Goal: Task Accomplishment & Management: Manage account settings

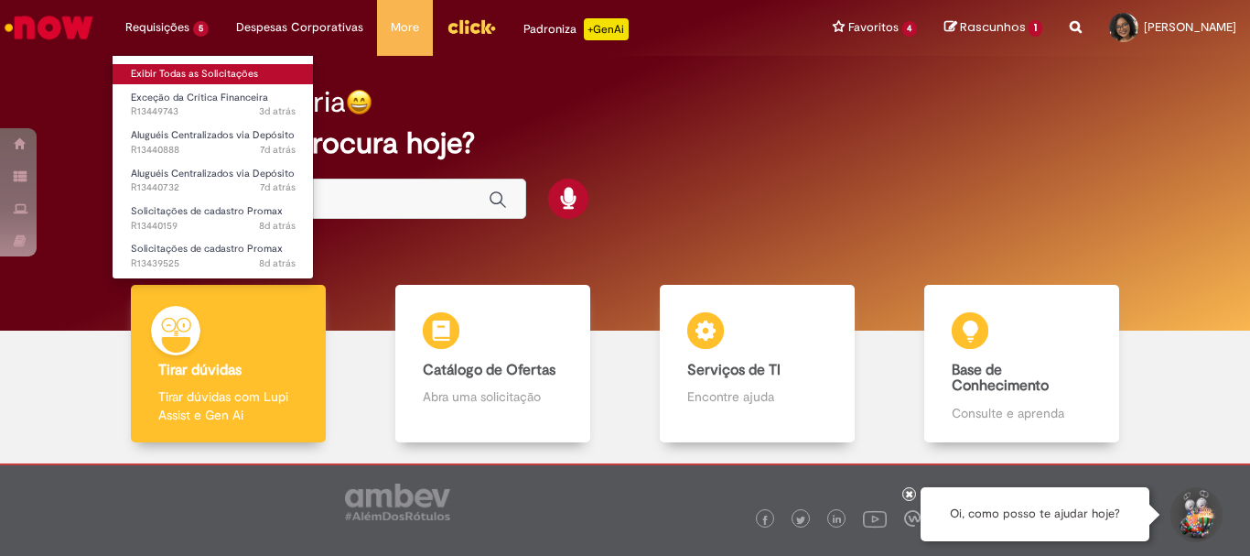
click at [211, 69] on link "Exibir Todas as Solicitações" at bounding box center [213, 74] width 201 height 20
